Goal: Find specific page/section: Find specific page/section

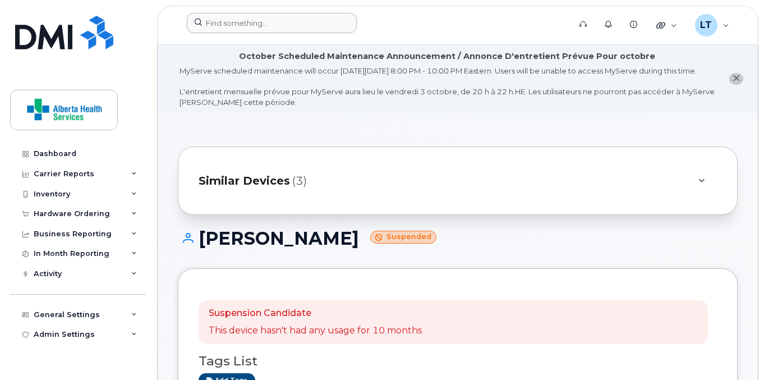
scroll to position [359, 0]
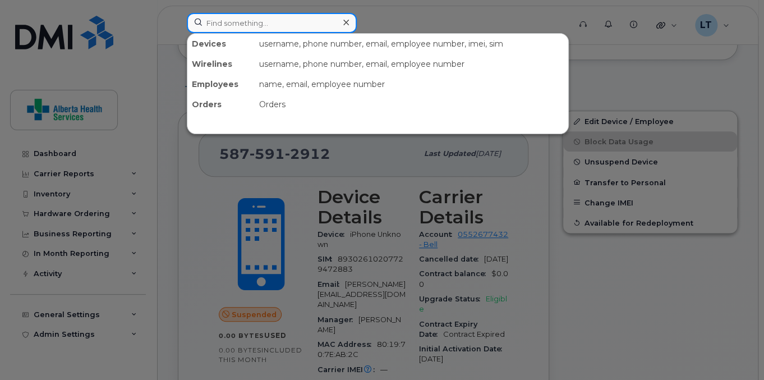
click at [232, 21] on input at bounding box center [272, 23] width 170 height 20
paste input "7809915079"
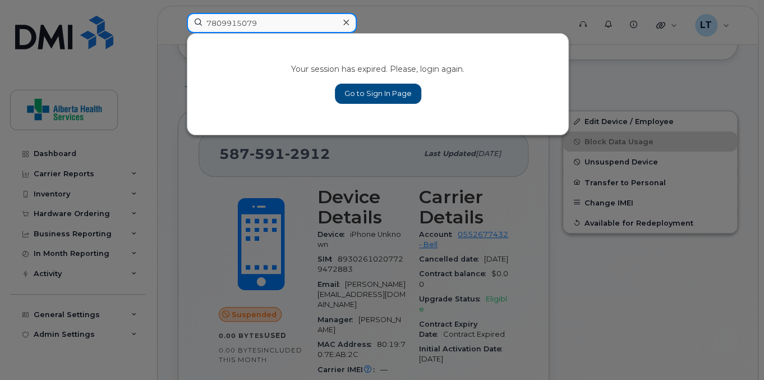
type input "7809915079"
click at [365, 99] on link "Go to Sign In Page" at bounding box center [378, 94] width 86 height 20
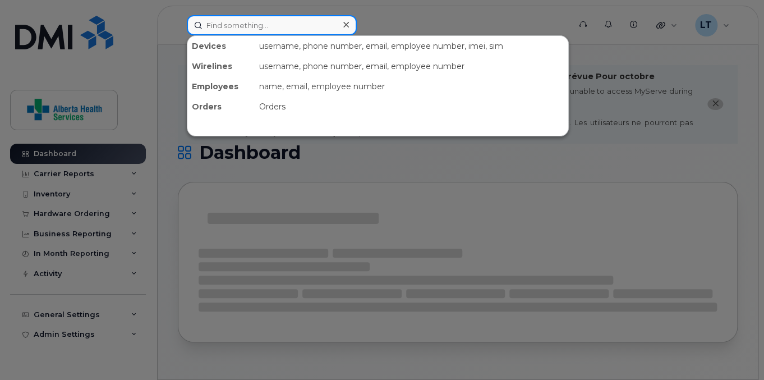
click at [292, 25] on input at bounding box center [272, 25] width 170 height 20
paste input "7809915079"
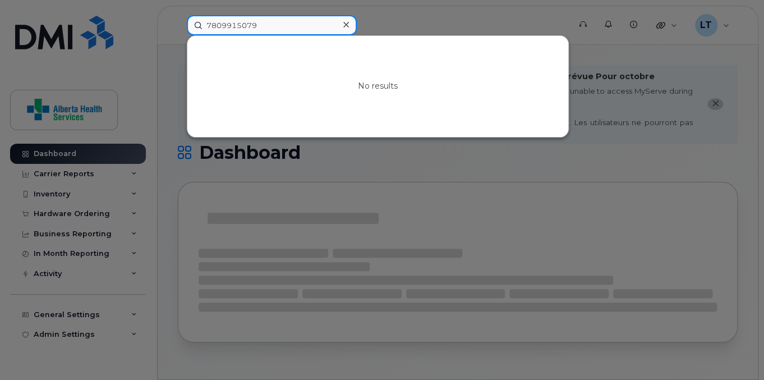
type input "7809915079"
